Goal: Find specific page/section: Find specific page/section

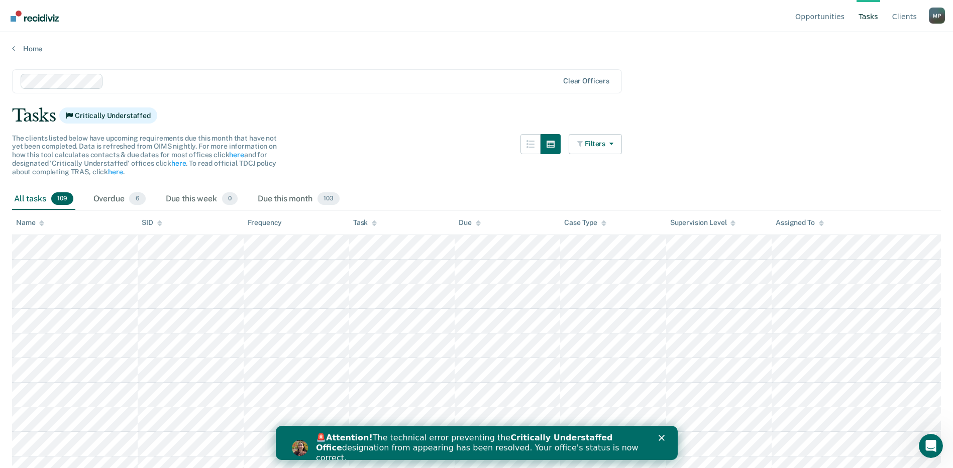
click at [655, 441] on div "🚨 Attention! The technical error preventing the Critically Understaffed Office …" at bounding box center [489, 448] width 346 height 36
click at [661, 439] on polygon "Close" at bounding box center [661, 438] width 6 height 6
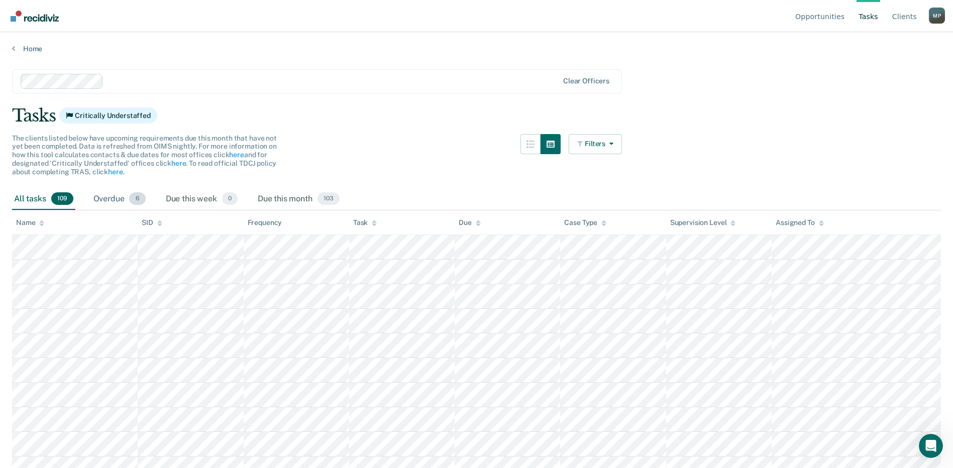
click at [105, 196] on div "Overdue 6" at bounding box center [119, 199] width 56 height 22
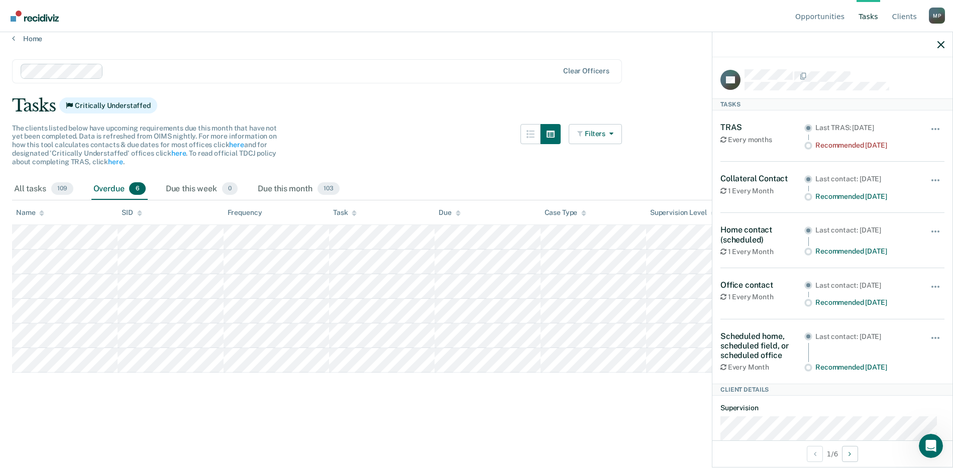
click at [375, 140] on div "The clients listed below have upcoming requirements due this month that have no…" at bounding box center [317, 151] width 610 height 54
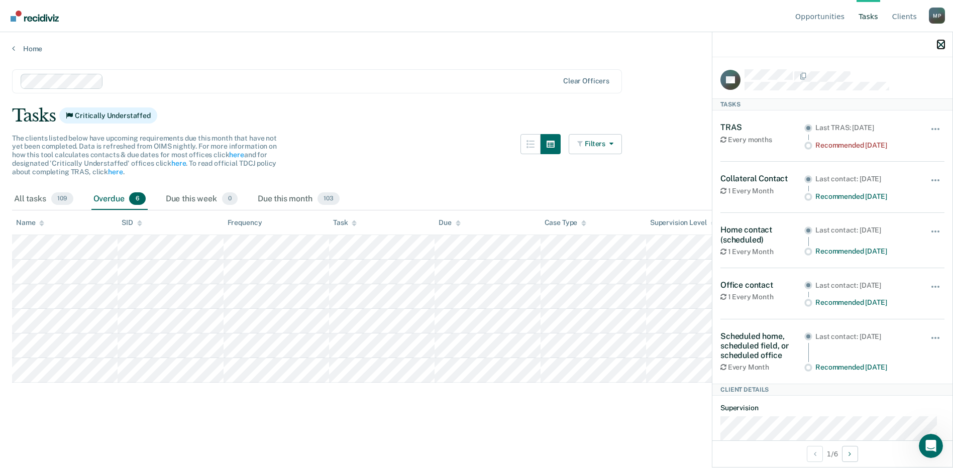
click at [941, 42] on icon "button" at bounding box center [941, 44] width 7 height 7
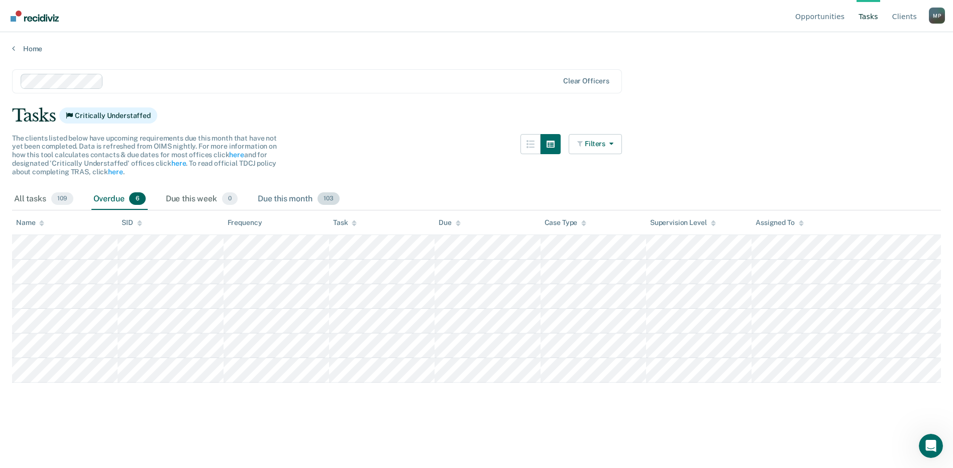
click at [294, 204] on div "Due this month 103" at bounding box center [299, 199] width 86 height 22
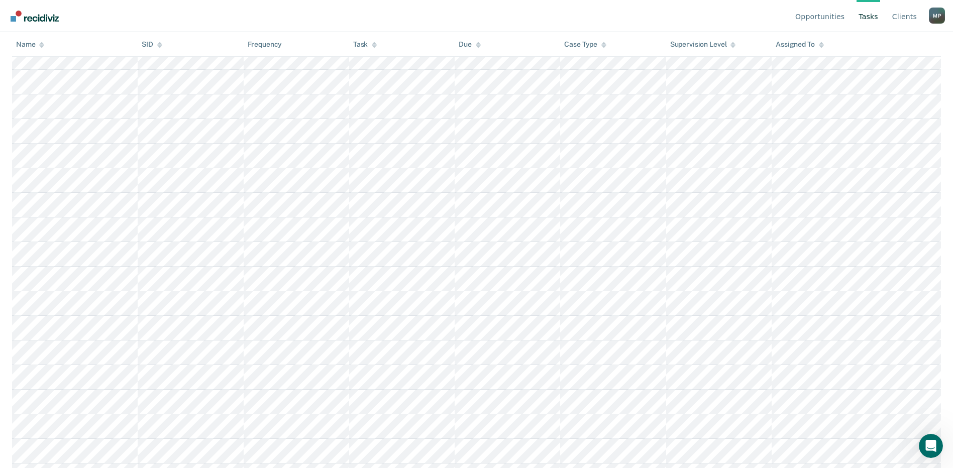
scroll to position [2303, 0]
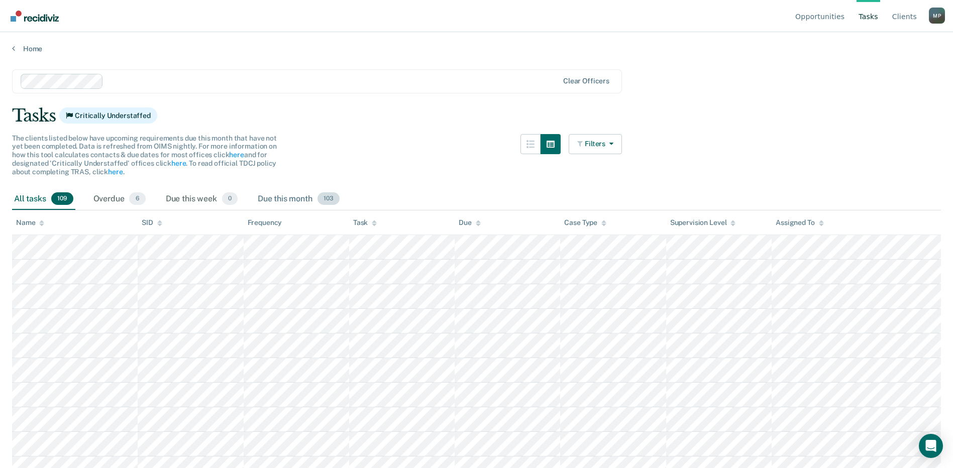
click at [293, 195] on div "Due this month 103" at bounding box center [299, 199] width 86 height 22
click at [609, 153] on button "Filters" at bounding box center [595, 144] width 53 height 20
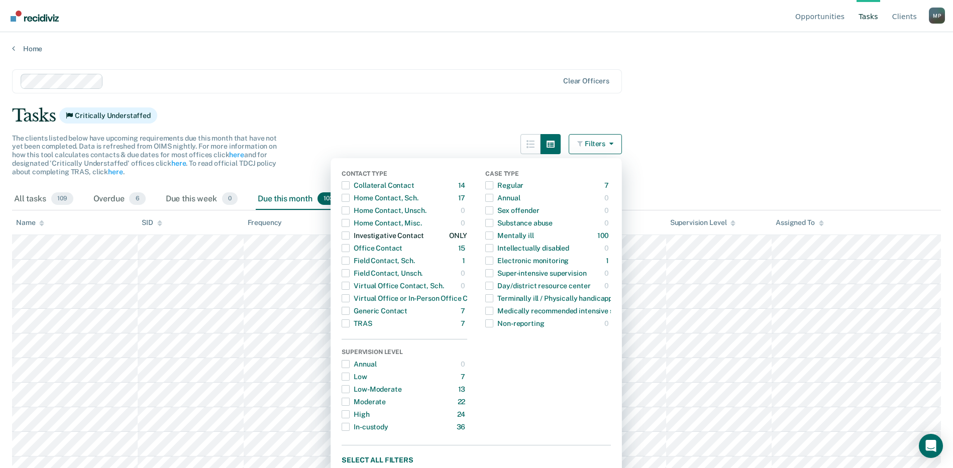
click at [350, 233] on span "Dropdown Menu" at bounding box center [346, 236] width 8 height 8
click at [613, 146] on icon "button" at bounding box center [610, 143] width 8 height 7
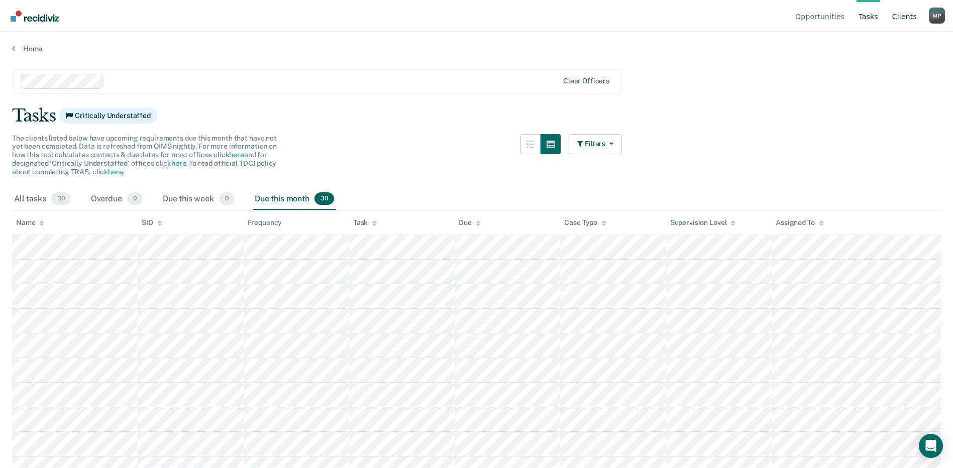
click at [903, 18] on link "Client s" at bounding box center [905, 16] width 29 height 32
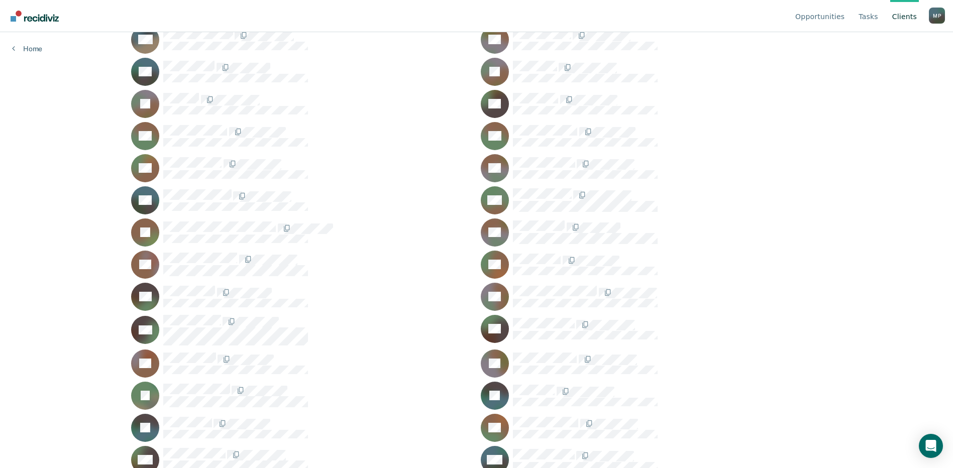
scroll to position [1061, 0]
